Goal: Transaction & Acquisition: Purchase product/service

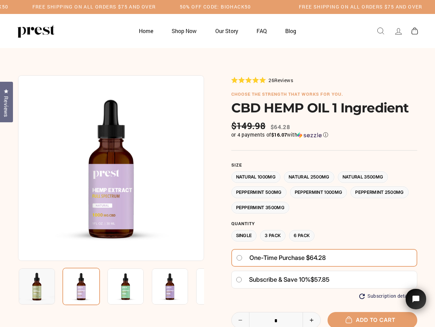
click at [217, 164] on div at bounding box center [217, 248] width 399 height 346
click at [156, 7] on h5 "Free Shipping on all orders $75 and over" at bounding box center [93, 7] width 123 height 6
click at [111, 168] on img at bounding box center [111, 168] width 186 height 186
click at [111, 287] on img at bounding box center [125, 287] width 36 height 36
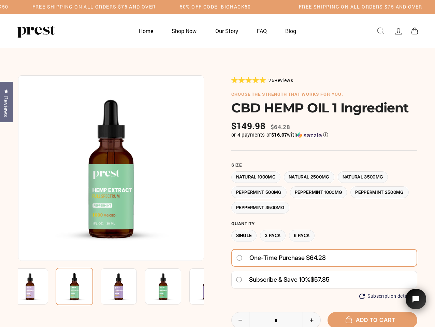
click at [37, 287] on img at bounding box center [30, 287] width 36 height 36
click at [81, 287] on img at bounding box center [74, 286] width 37 height 37
click at [125, 287] on img at bounding box center [119, 287] width 36 height 36
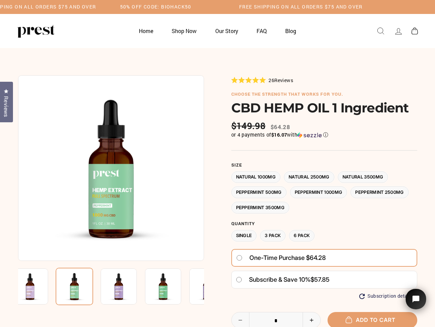
click at [125, 287] on img at bounding box center [119, 287] width 36 height 36
